Goal: Transaction & Acquisition: Purchase product/service

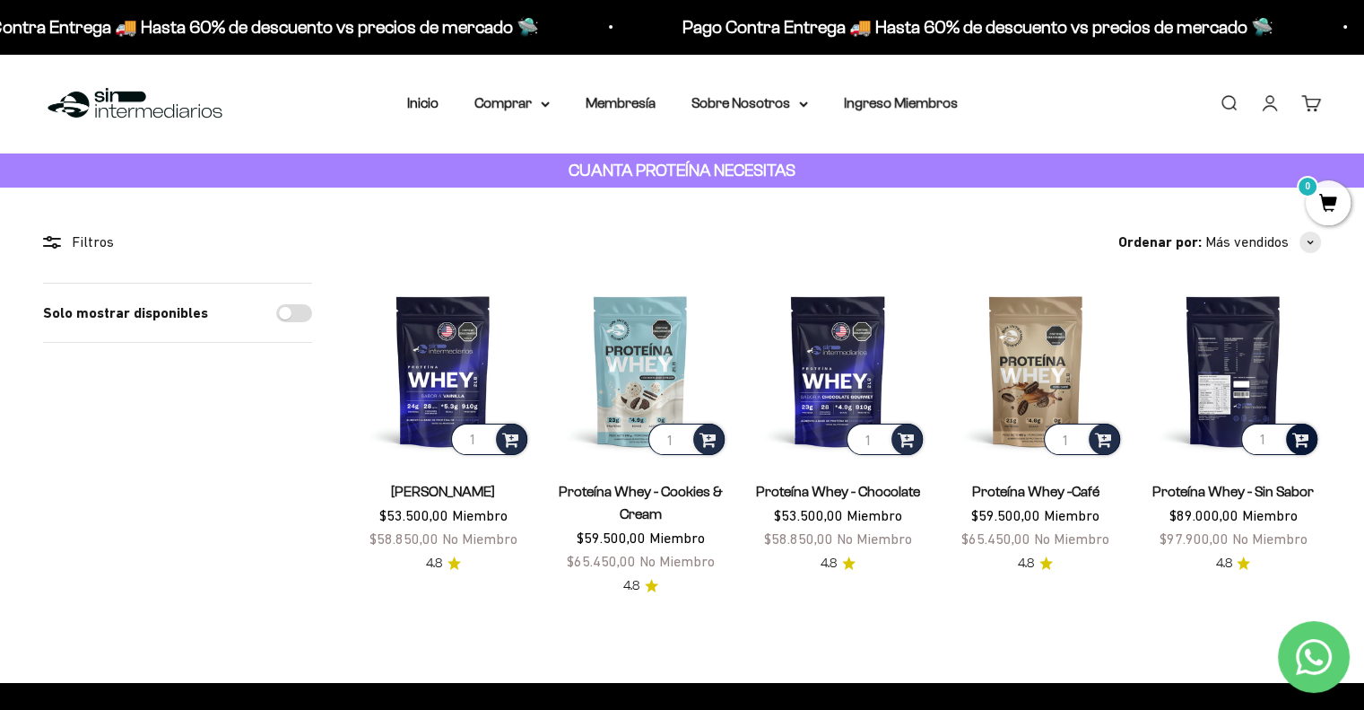
click at [1295, 440] on span at bounding box center [1301, 438] width 17 height 21
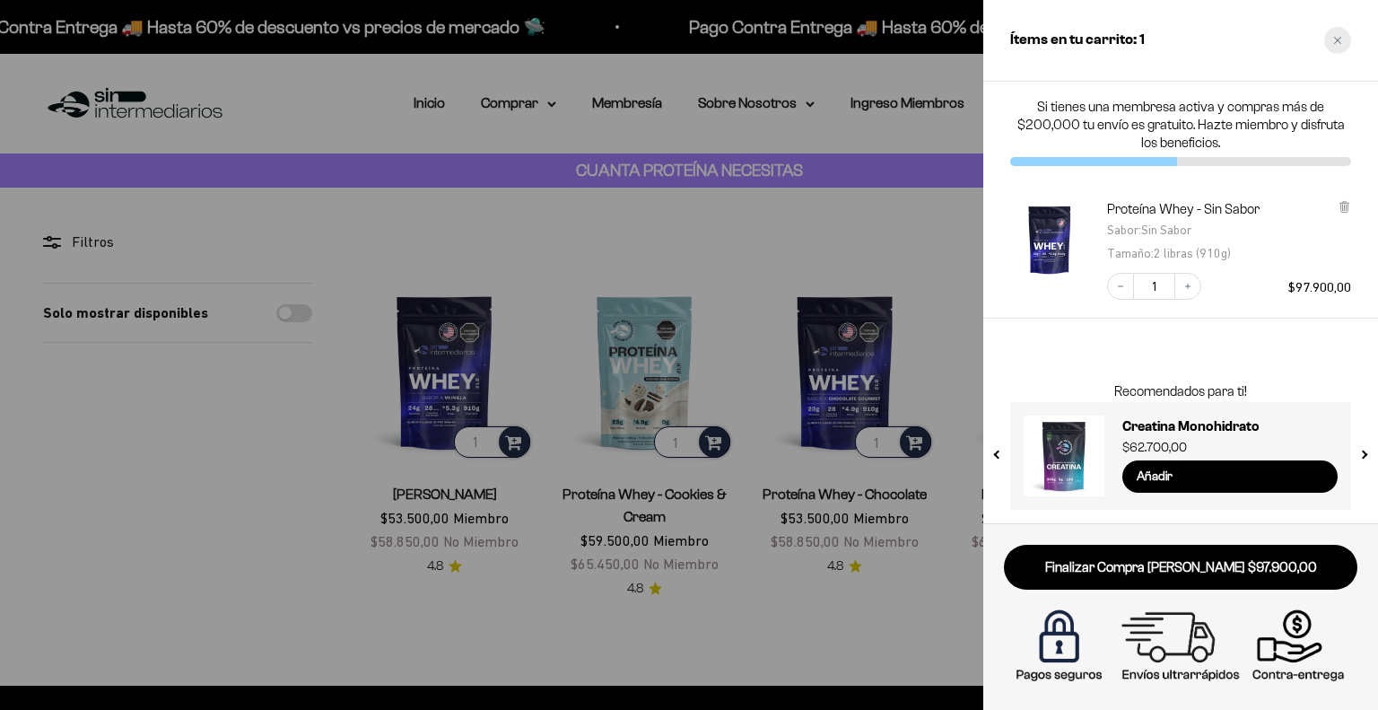
click at [1338, 42] on icon "Close cart" at bounding box center [1337, 40] width 7 height 7
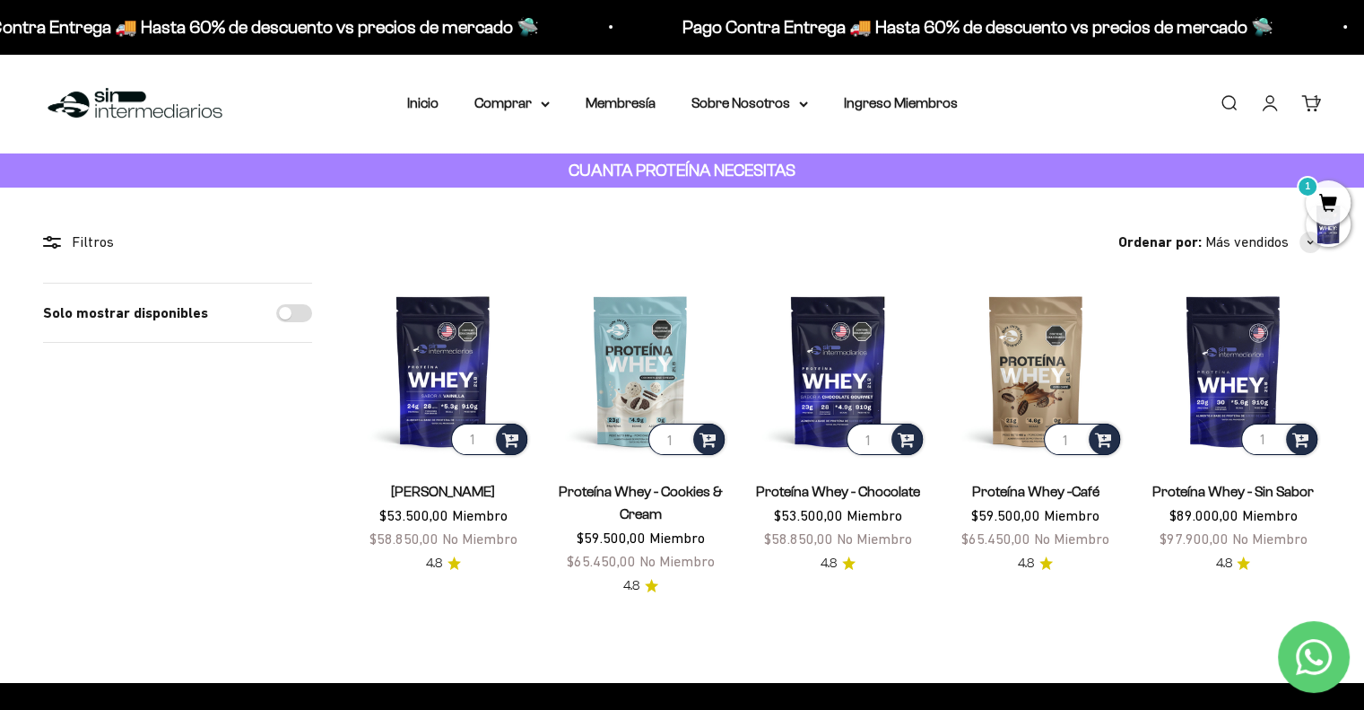
click at [1276, 93] on link "Iniciar sesión" at bounding box center [1270, 103] width 20 height 20
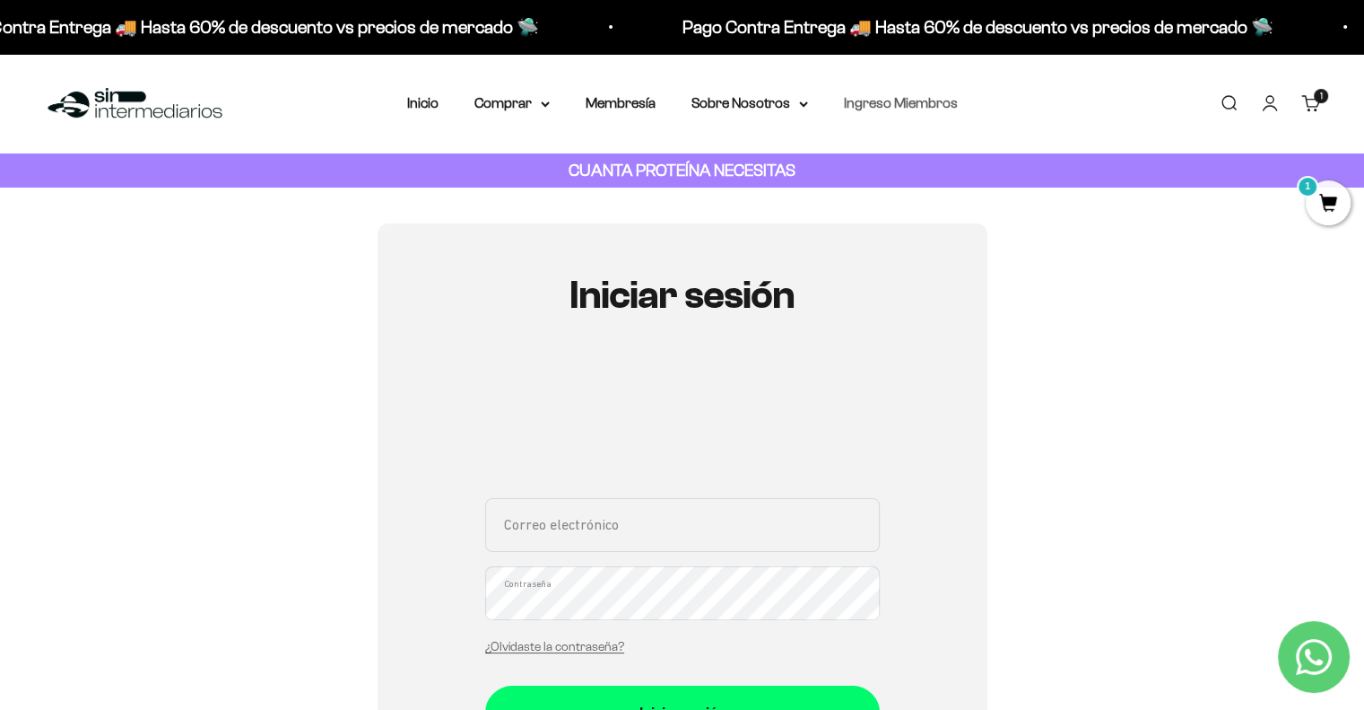
type input "[EMAIL_ADDRESS][DOMAIN_NAME]"
click at [916, 104] on link "Ingreso Miembros" at bounding box center [901, 102] width 114 height 15
type input "[EMAIL_ADDRESS][DOMAIN_NAME]"
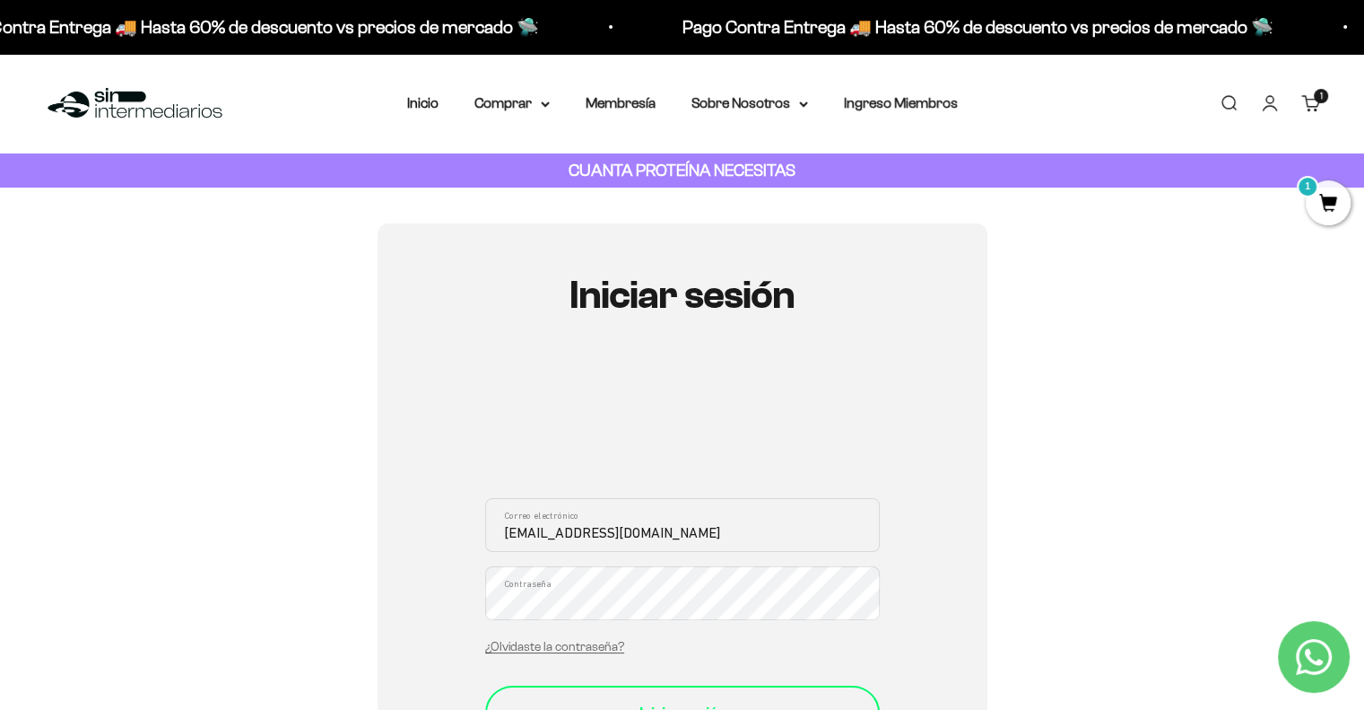
click at [677, 699] on button "Iniciar sesión" at bounding box center [682, 712] width 395 height 54
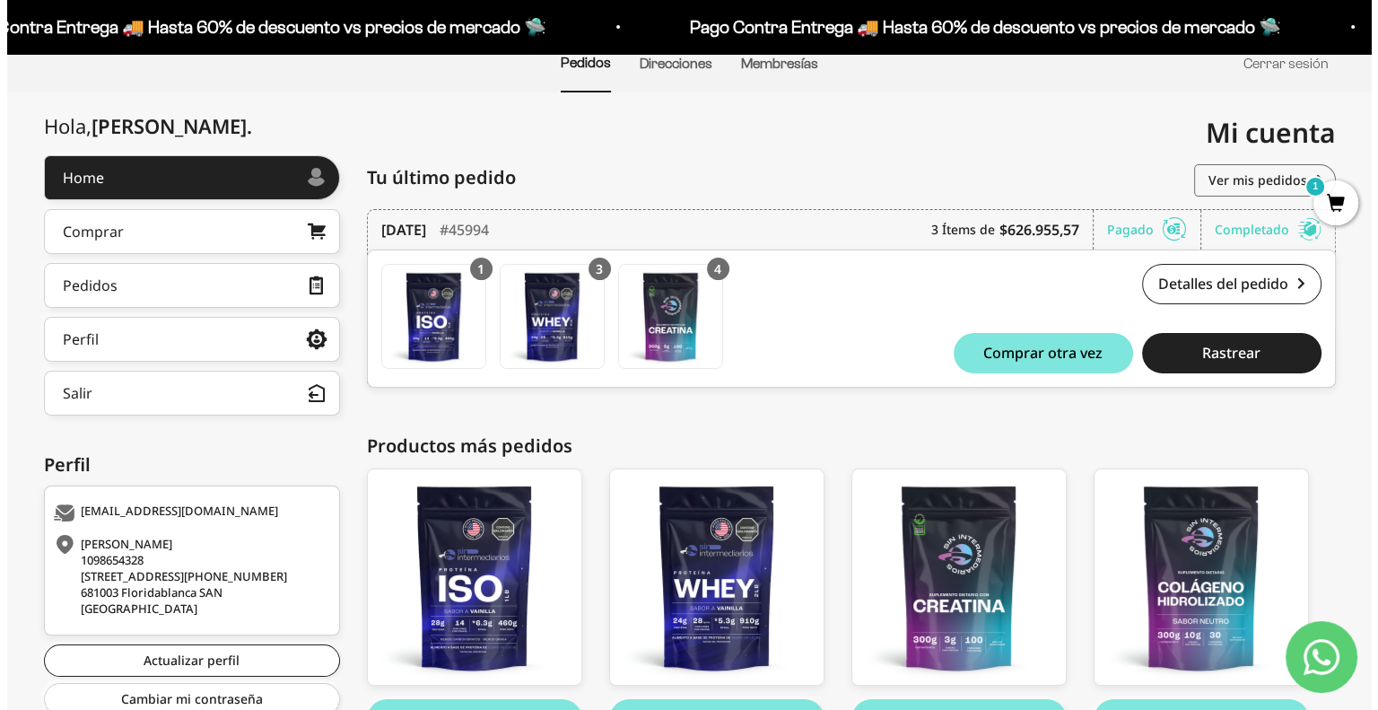
scroll to position [266, 0]
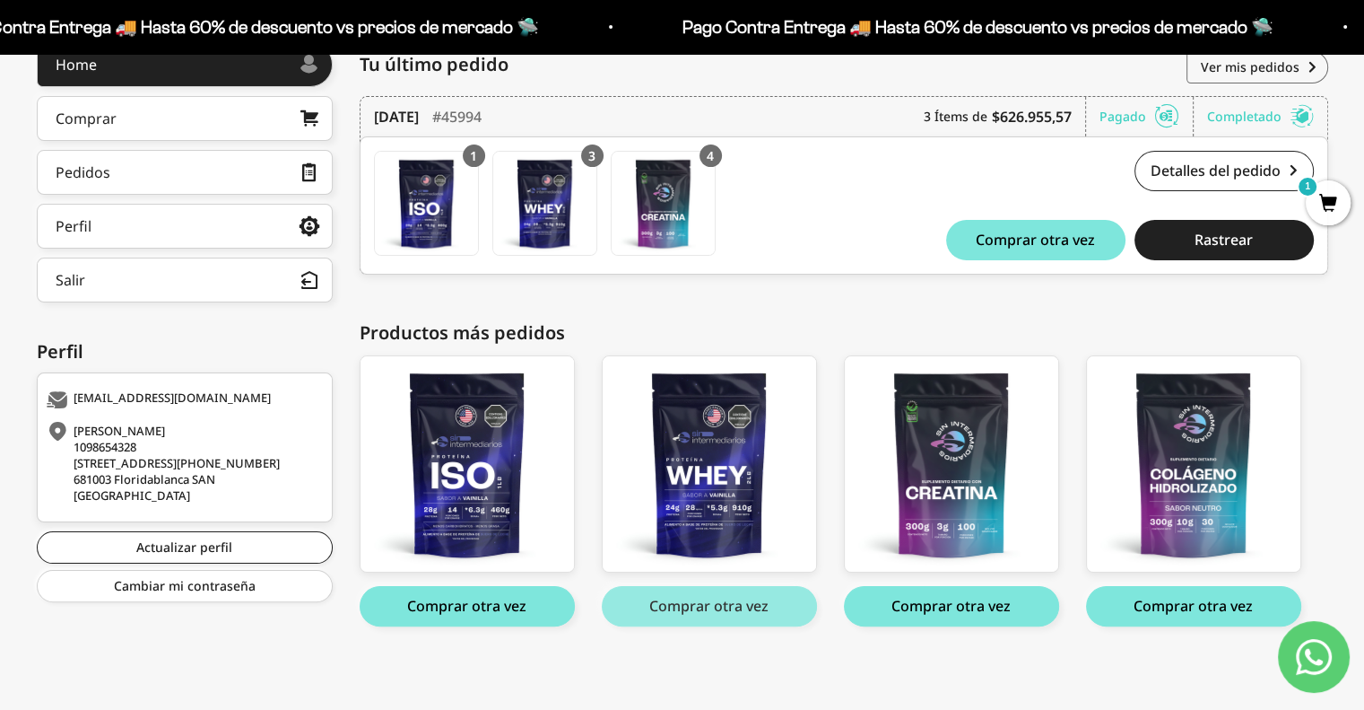
click at [684, 601] on button "Comprar otra vez" at bounding box center [709, 606] width 215 height 40
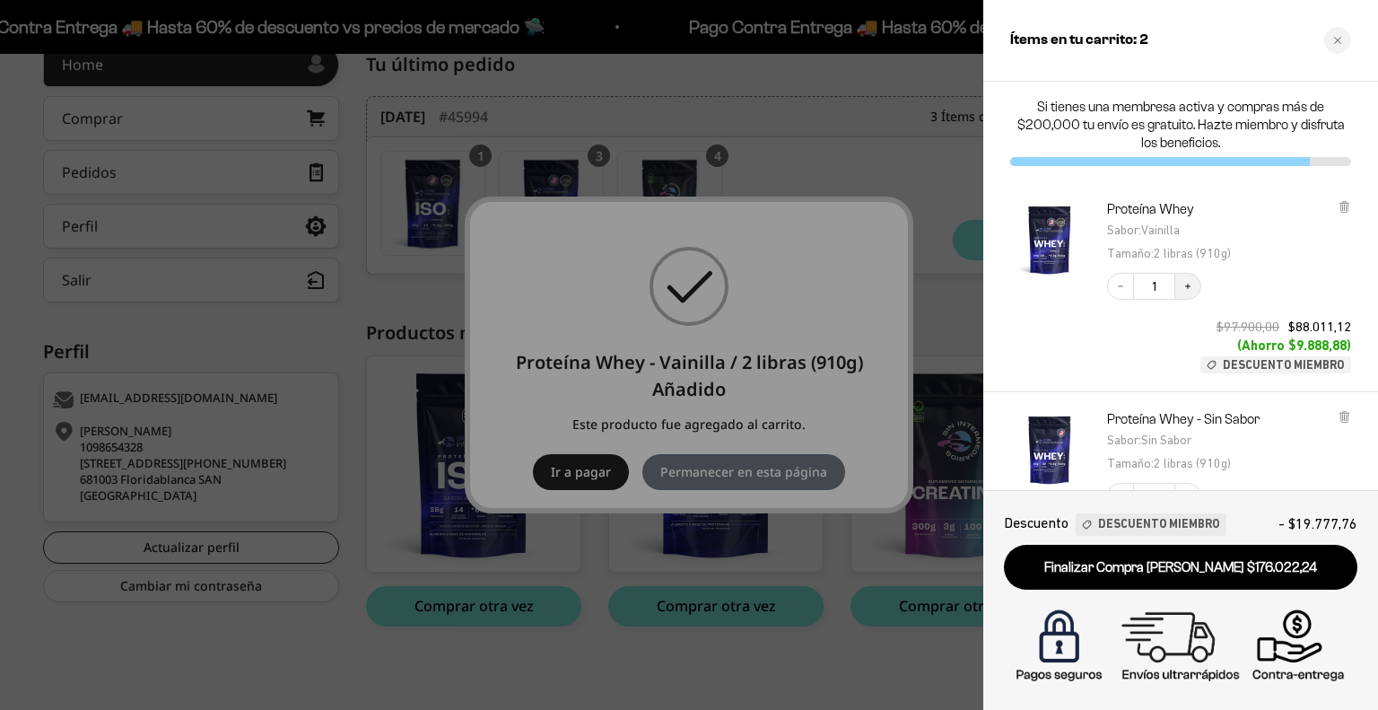
click at [1190, 283] on icon "Increase quantity" at bounding box center [1187, 286] width 11 height 11
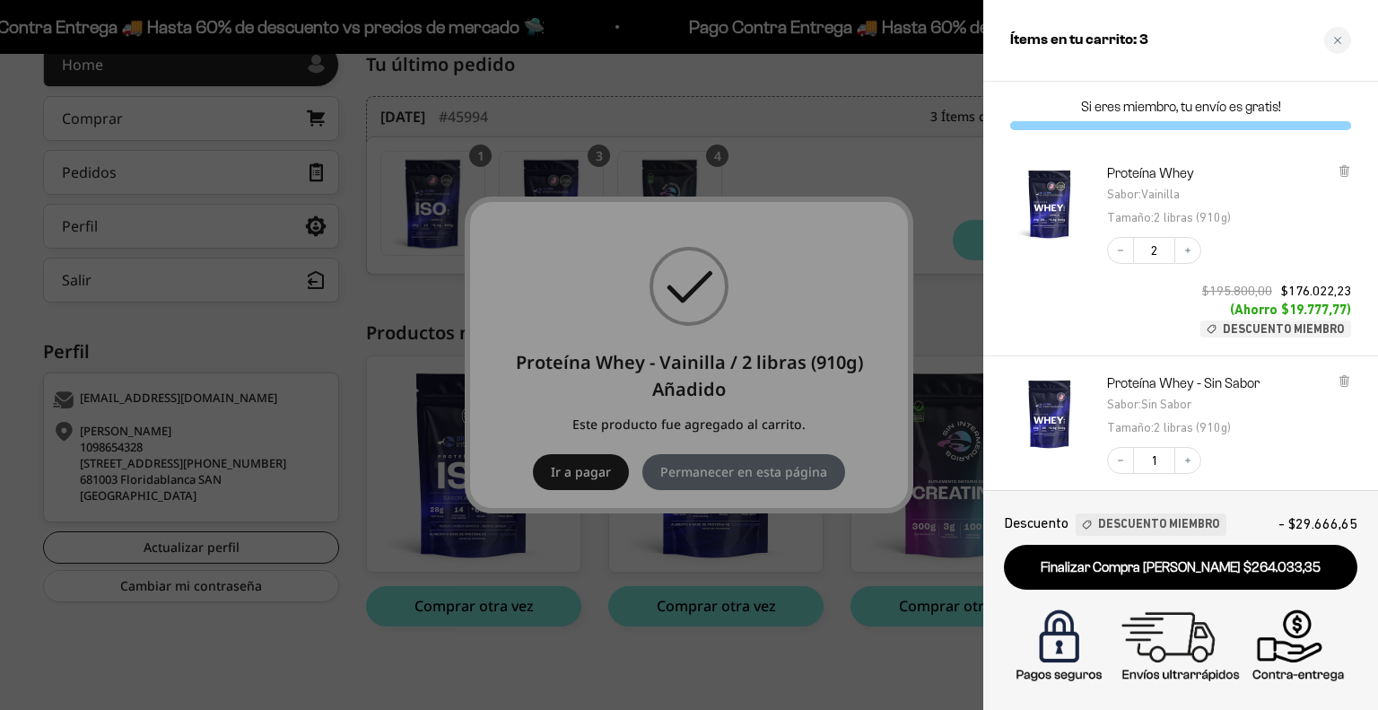
click at [1190, 283] on div "Decrease quantity 2 Increase quantity $195.800,00 $176.022,23 (Ahorro $19.777,7…" at bounding box center [1220, 278] width 262 height 118
click at [1348, 383] on icon at bounding box center [1344, 380] width 13 height 13
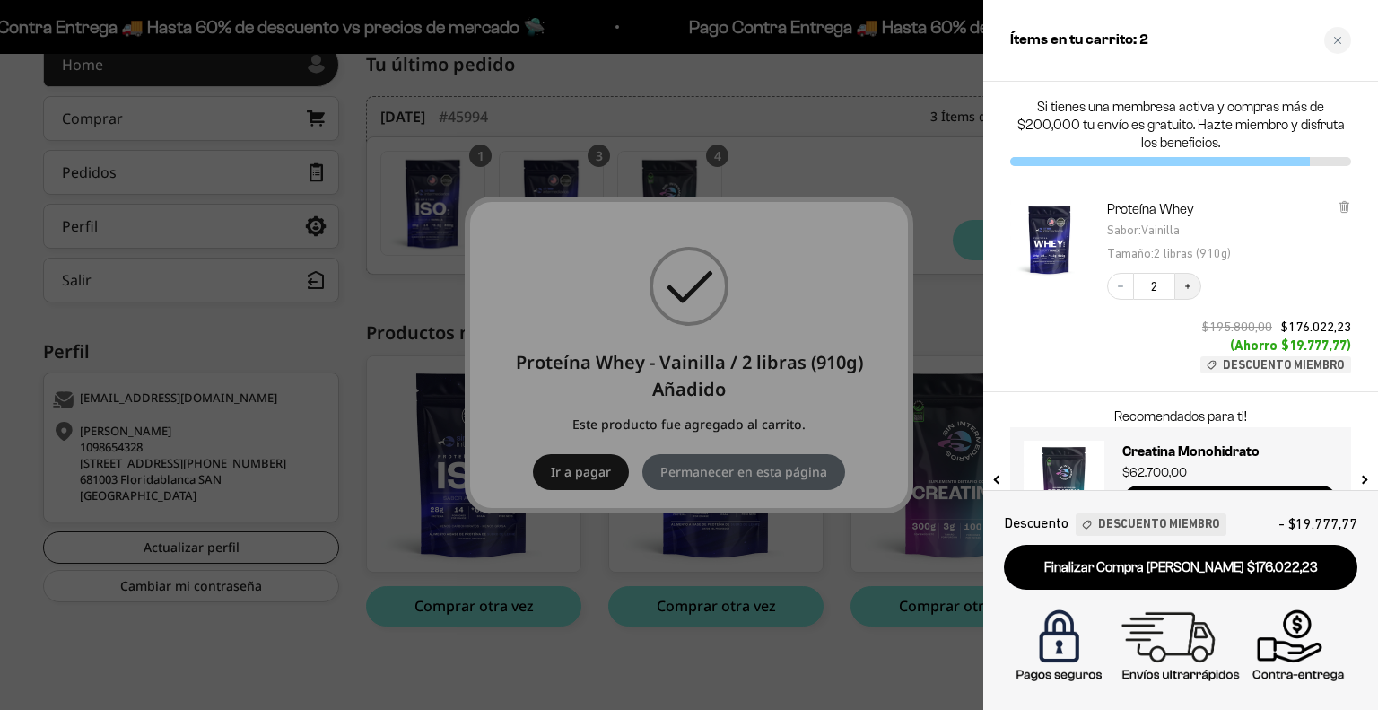
click at [1178, 289] on button "Increase quantity" at bounding box center [1187, 286] width 27 height 27
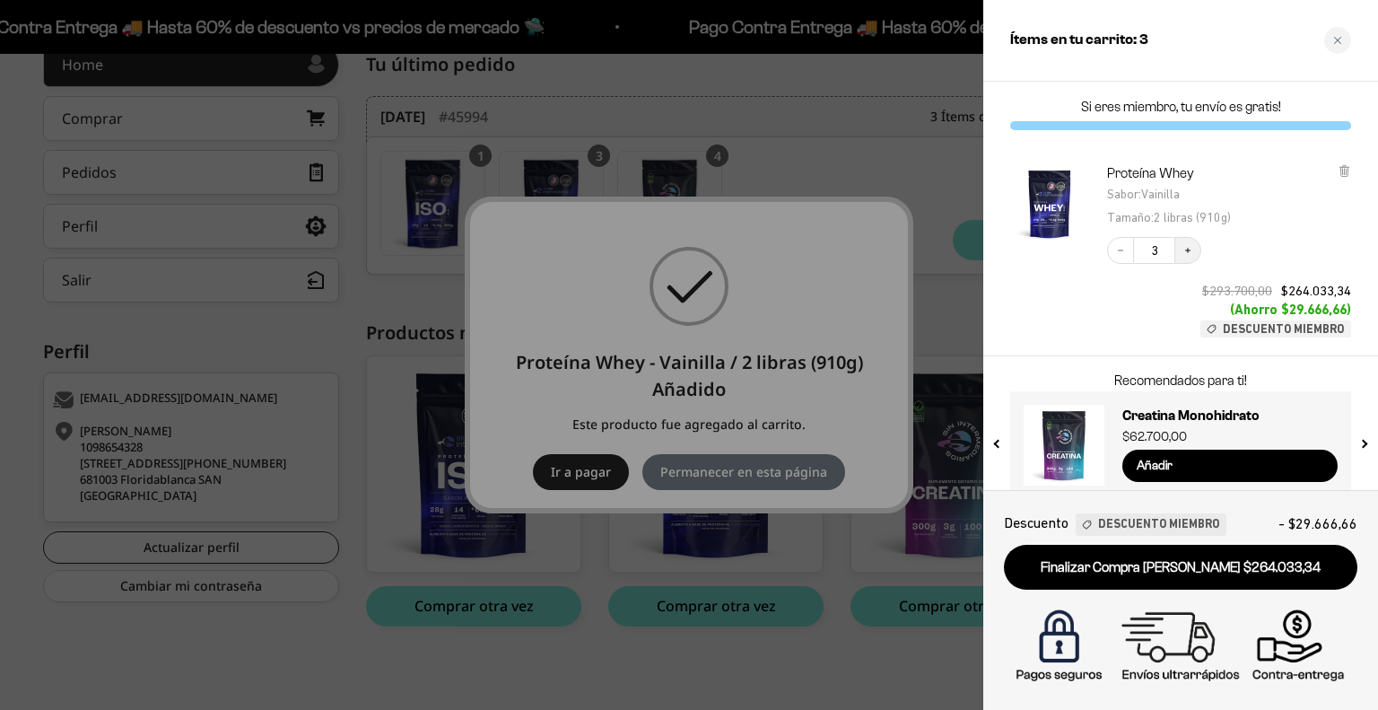
click at [1190, 254] on icon "Increase quantity" at bounding box center [1187, 250] width 11 height 11
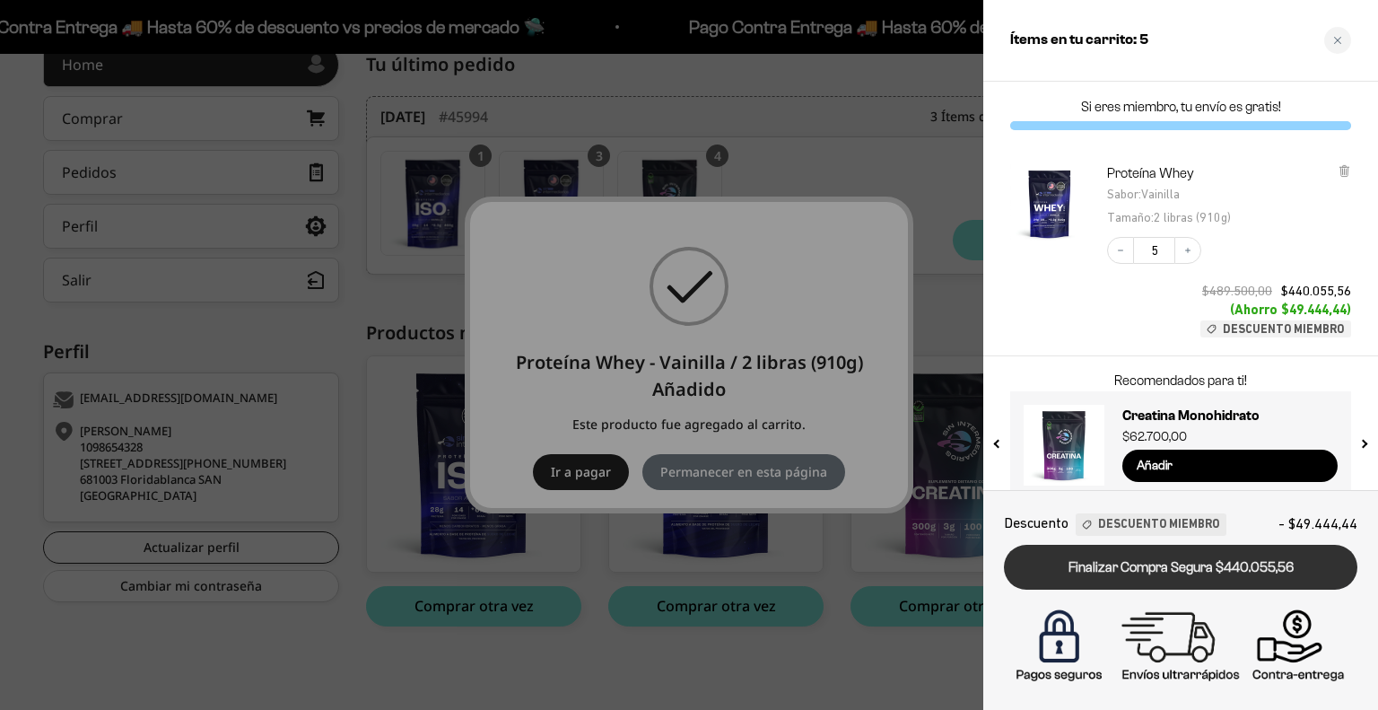
click at [1112, 577] on link "Finalizar Compra Segura $440.055,56" at bounding box center [1180, 568] width 353 height 46
